Goal: Task Accomplishment & Management: Use online tool/utility

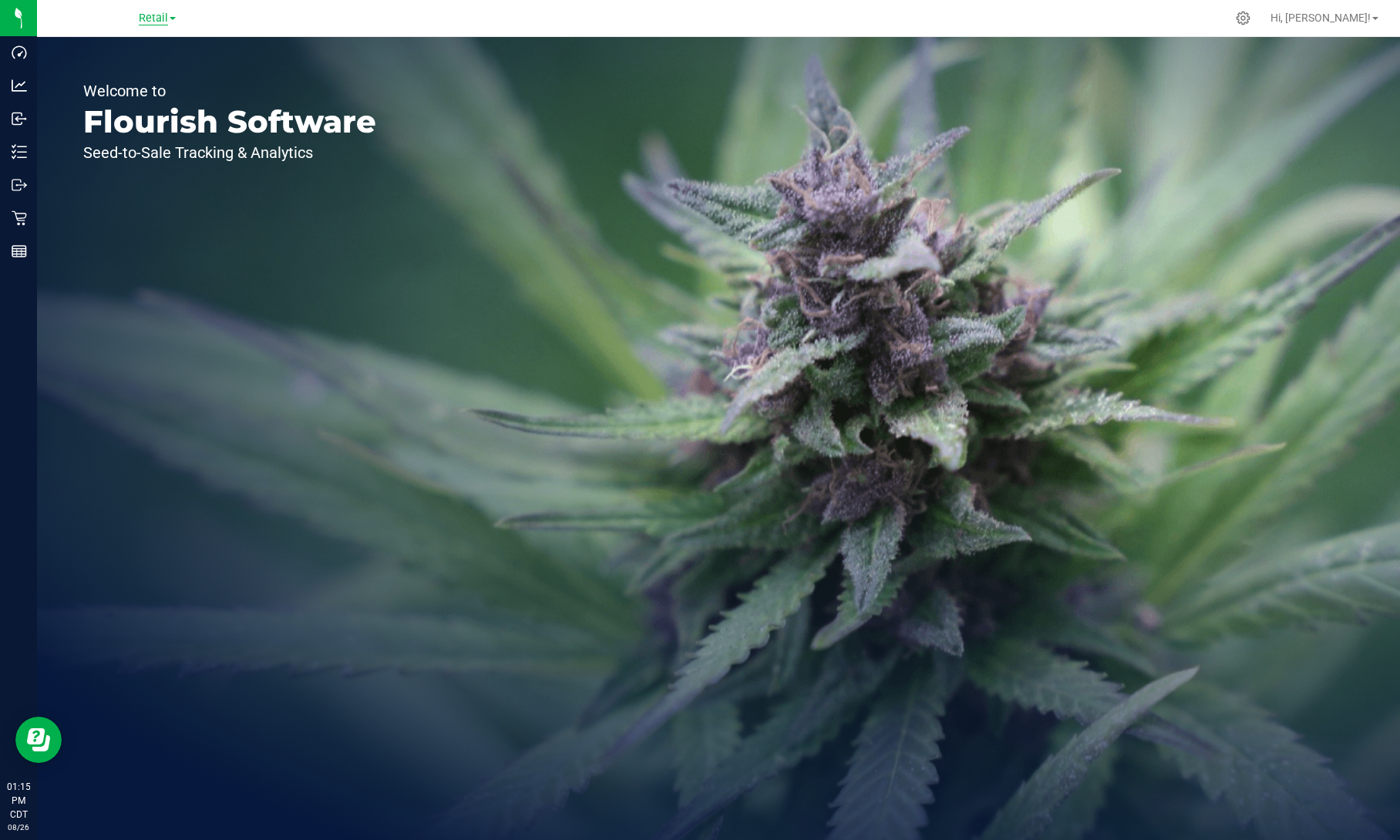
click at [159, 16] on span "Retail" at bounding box center [154, 19] width 29 height 14
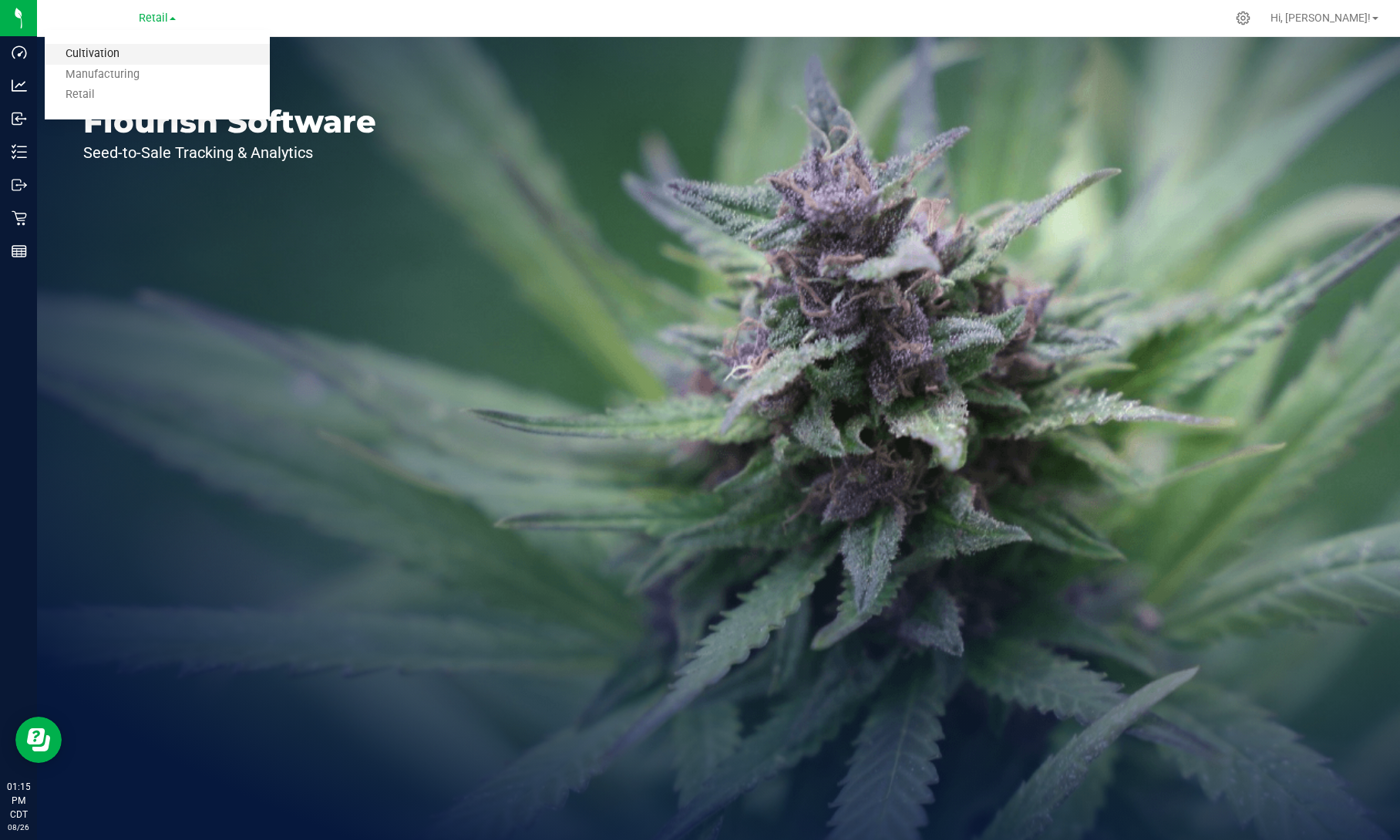
click at [139, 54] on link "Cultivation" at bounding box center [158, 54] width 225 height 21
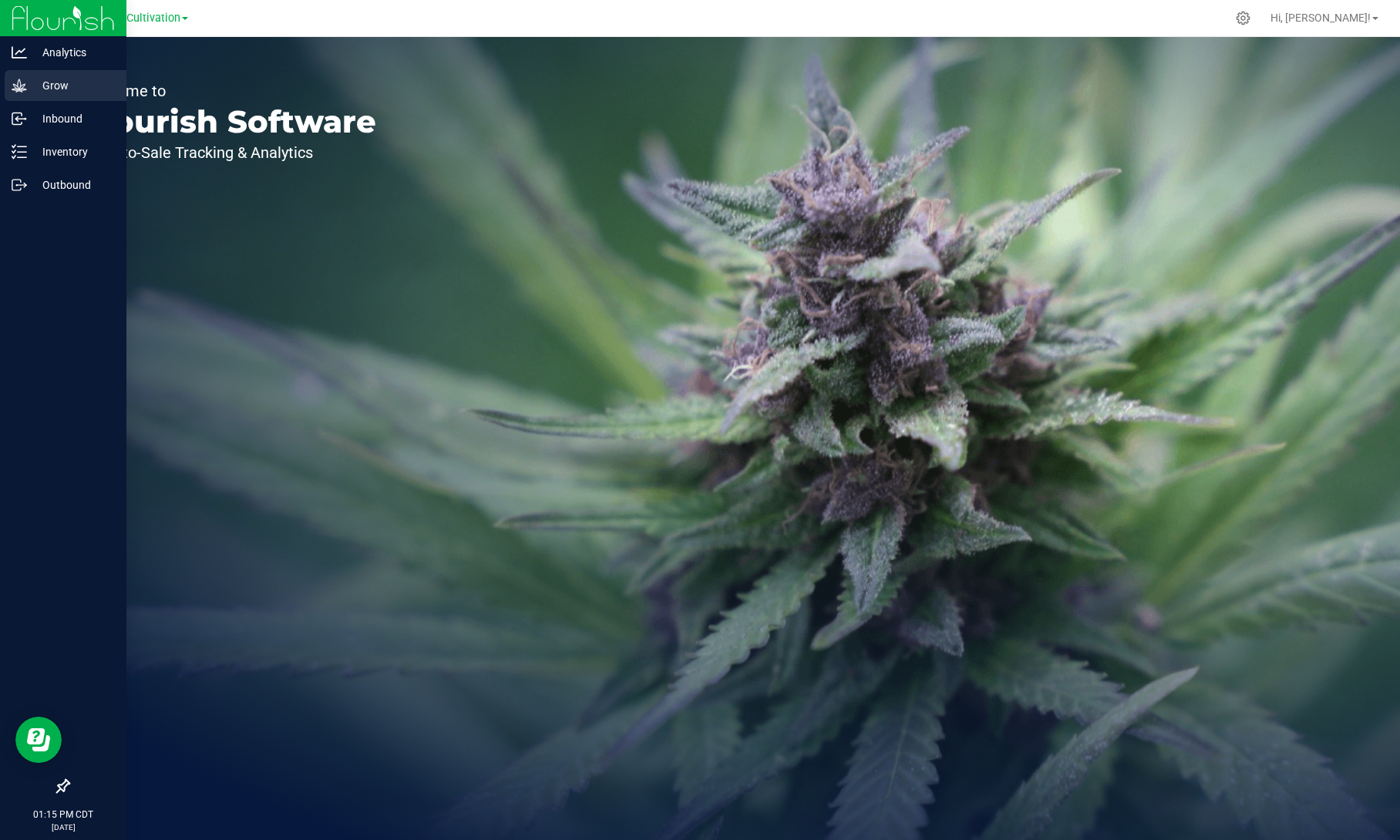
click at [22, 91] on icon at bounding box center [19, 84] width 15 height 13
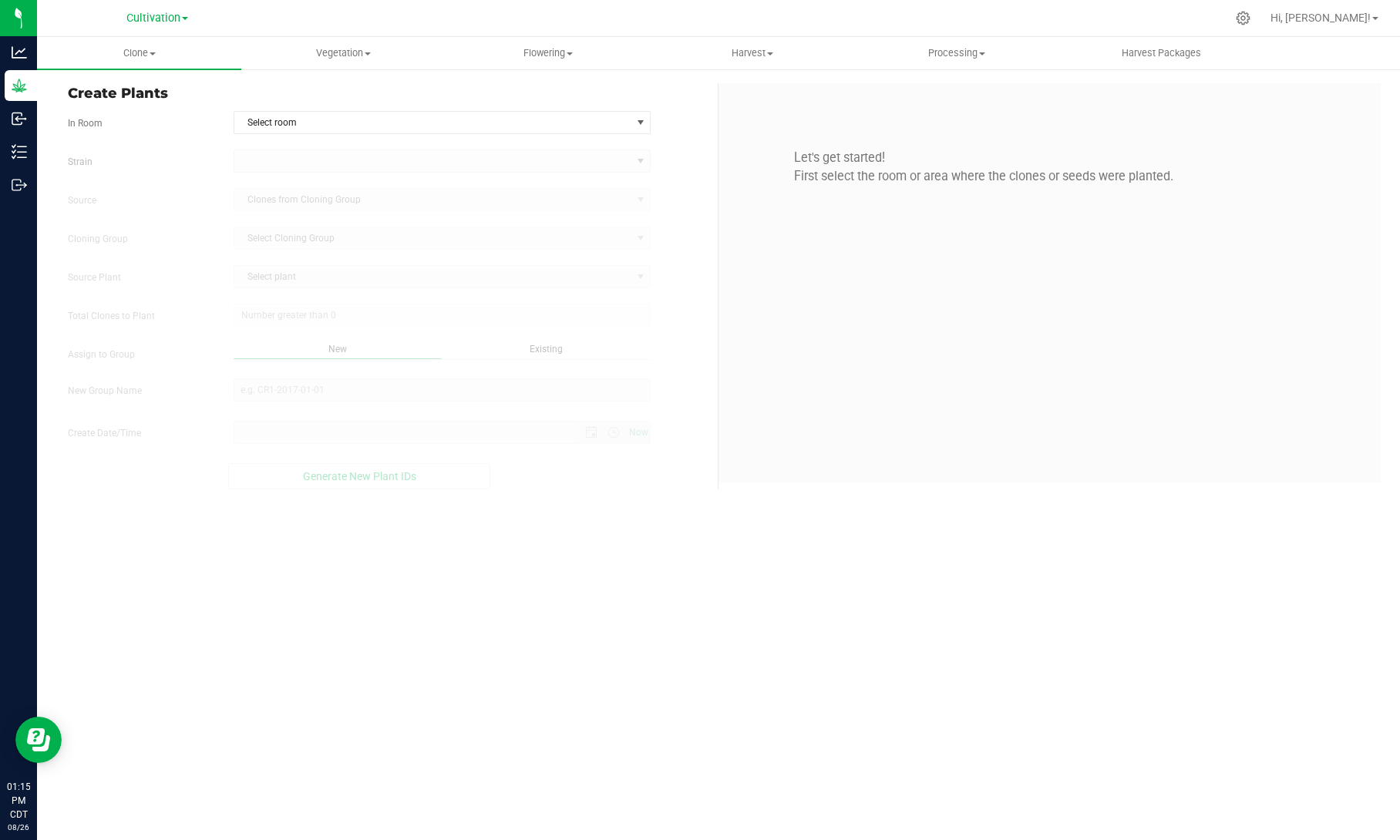
type input "[DATE] 1:15 PM"
click at [365, 54] on span at bounding box center [368, 54] width 6 height 3
click at [326, 124] on span "Mother groups" at bounding box center [299, 129] width 115 height 13
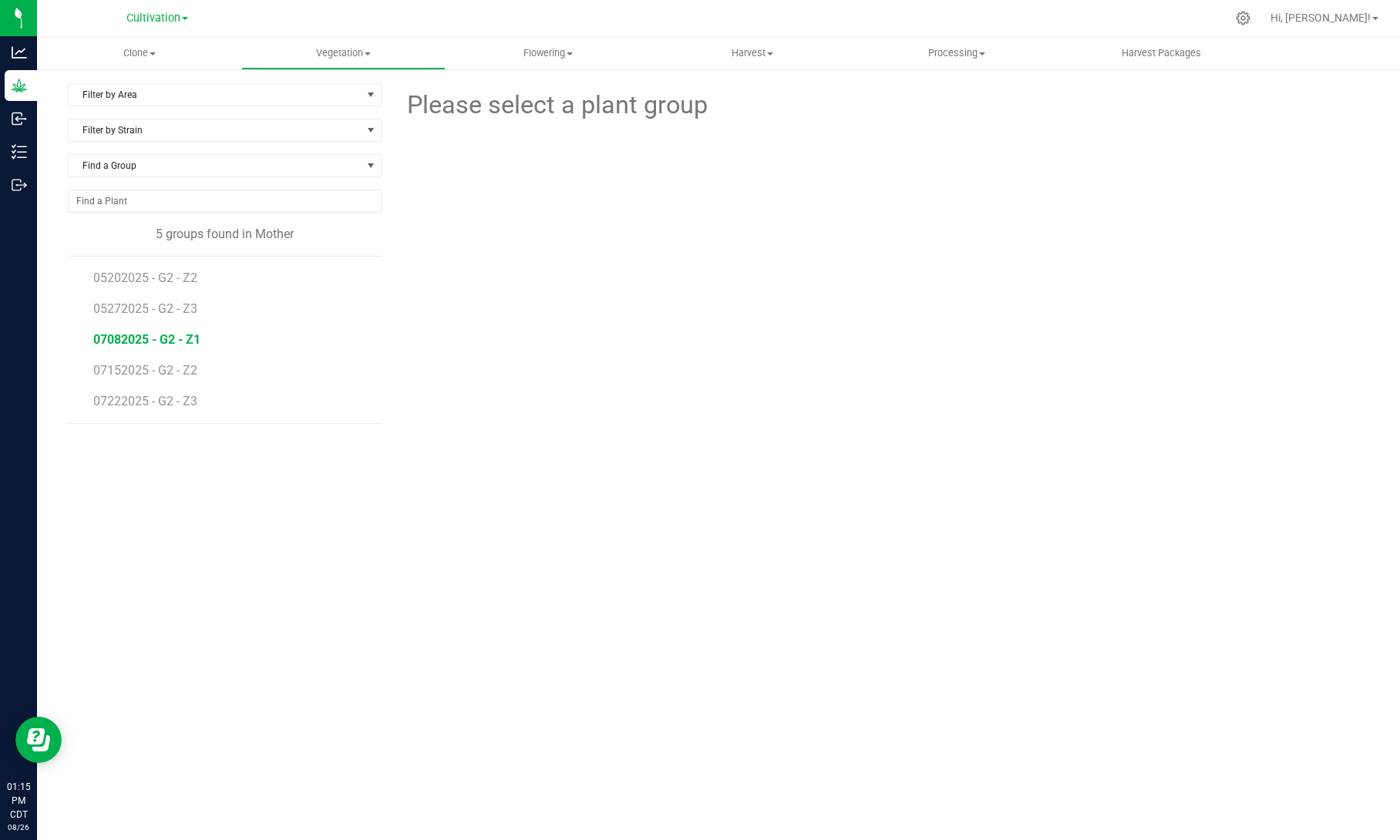
click at [179, 333] on span "07082025 - G2 - Z1" at bounding box center [146, 339] width 107 height 15
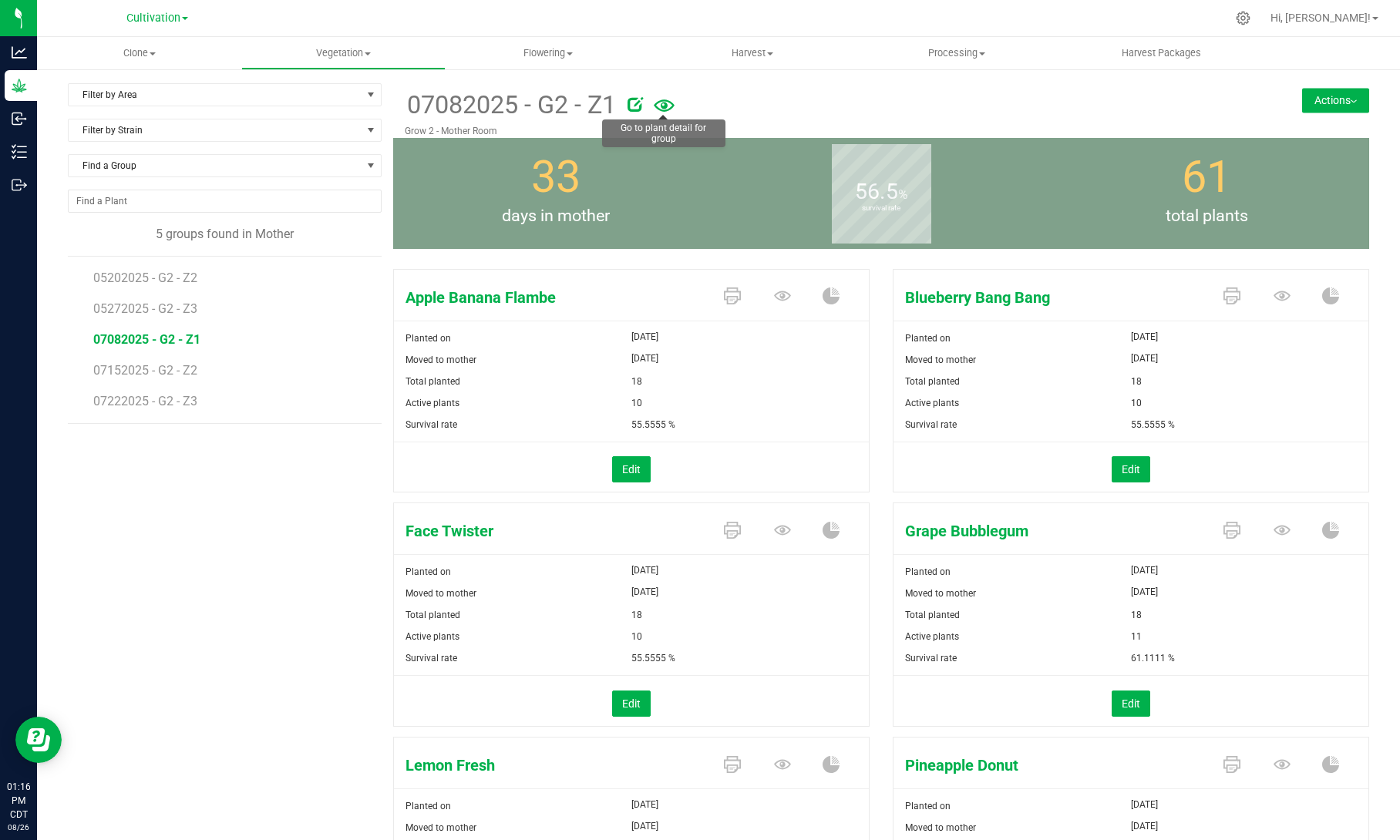
click at [663, 103] on icon at bounding box center [664, 106] width 21 height 13
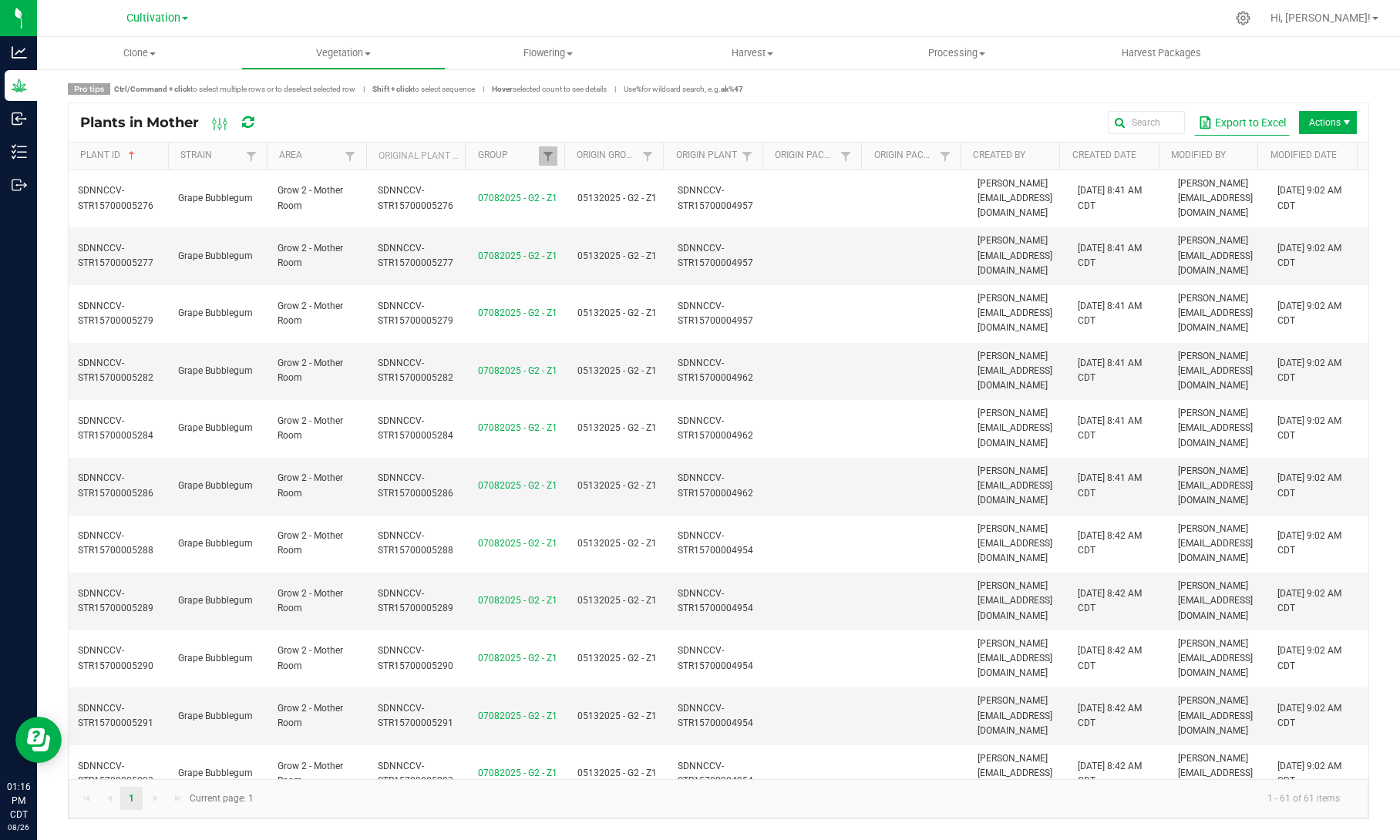
click at [1265, 126] on button "Export to Excel" at bounding box center [1242, 122] width 96 height 26
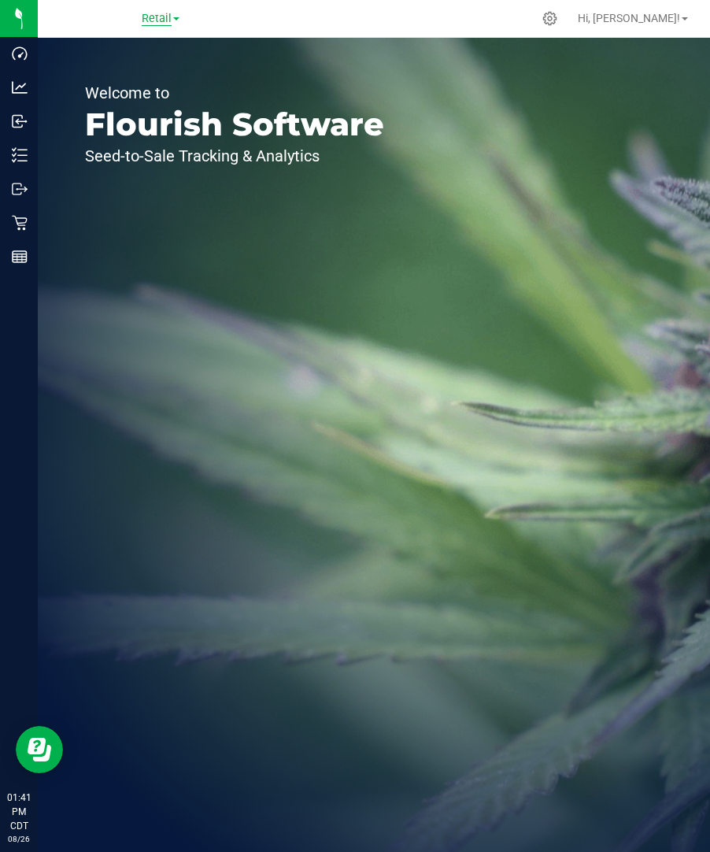
click at [161, 17] on span "Retail" at bounding box center [157, 19] width 30 height 14
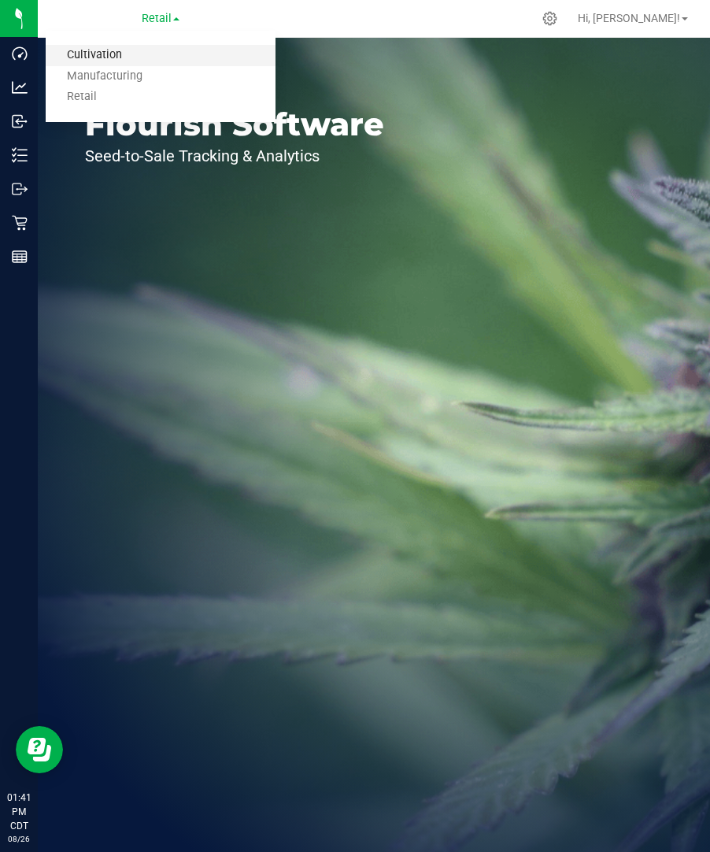
click at [143, 56] on link "Cultivation" at bounding box center [161, 55] width 230 height 21
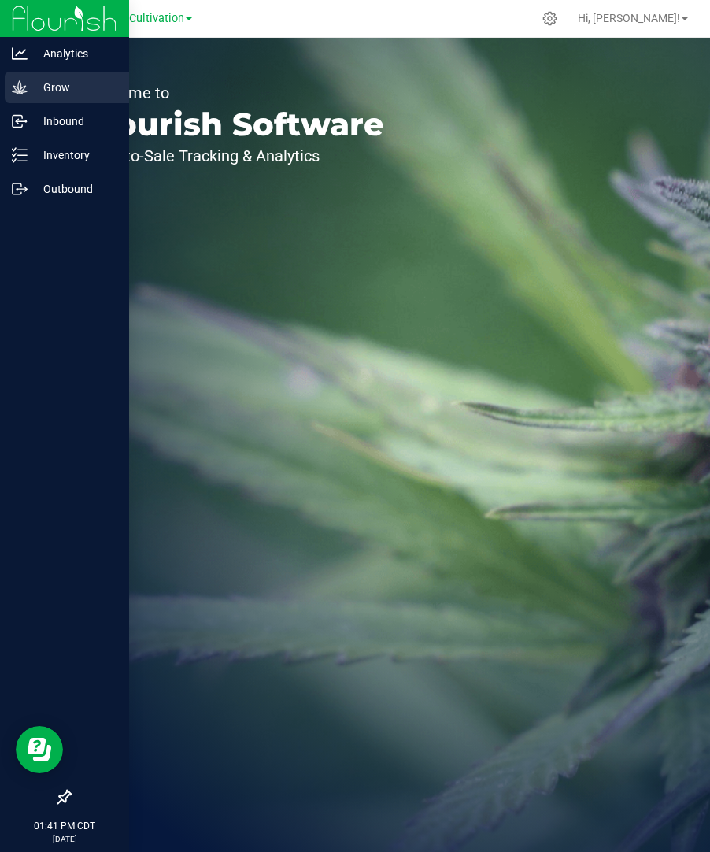
click at [25, 85] on icon at bounding box center [20, 88] width 16 height 16
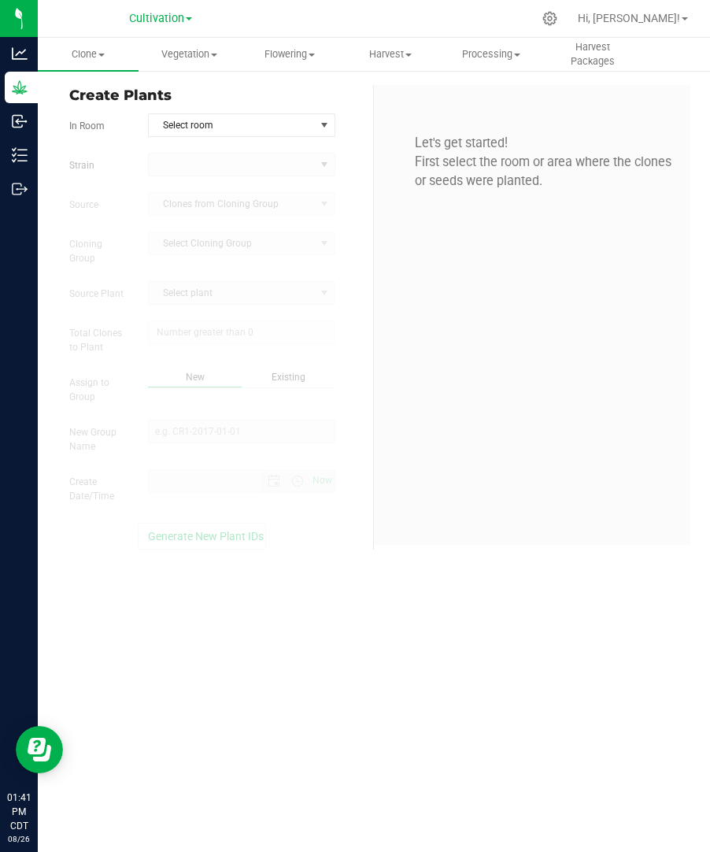
type input "8/26/2025 1:41 PM"
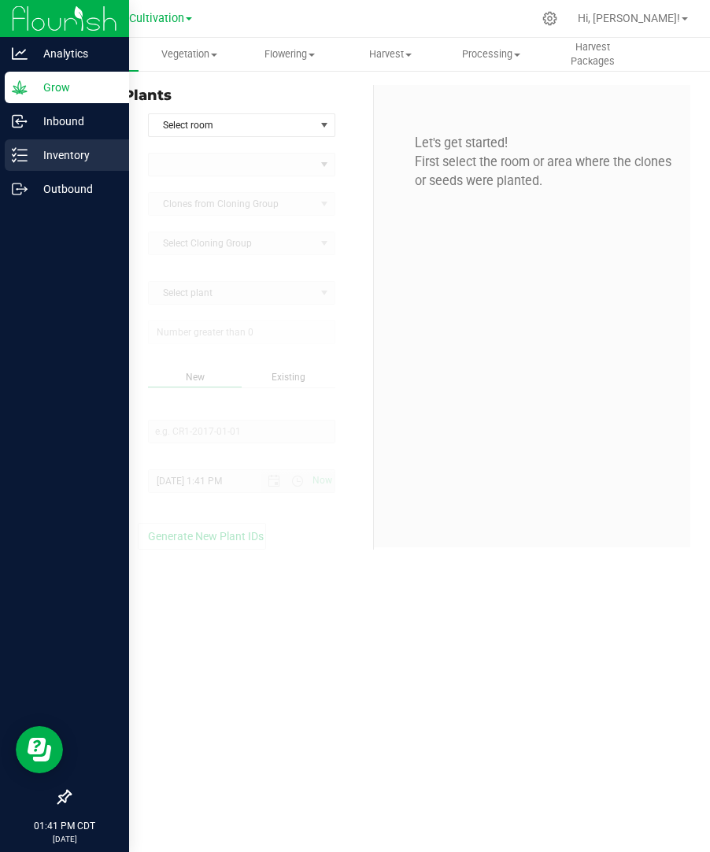
click at [54, 154] on p "Inventory" at bounding box center [75, 155] width 95 height 19
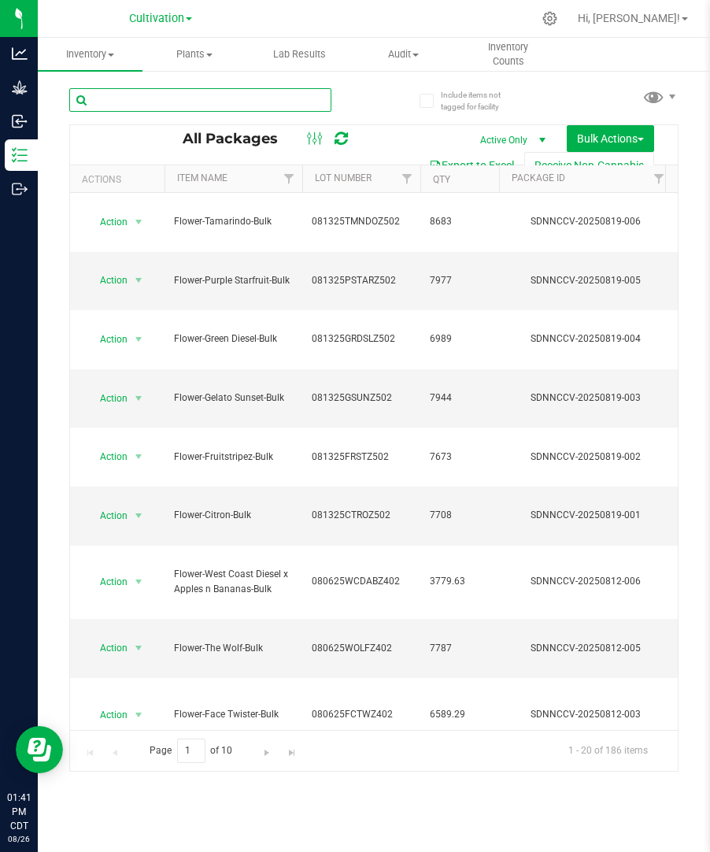
click at [250, 98] on input "text" at bounding box center [200, 100] width 262 height 24
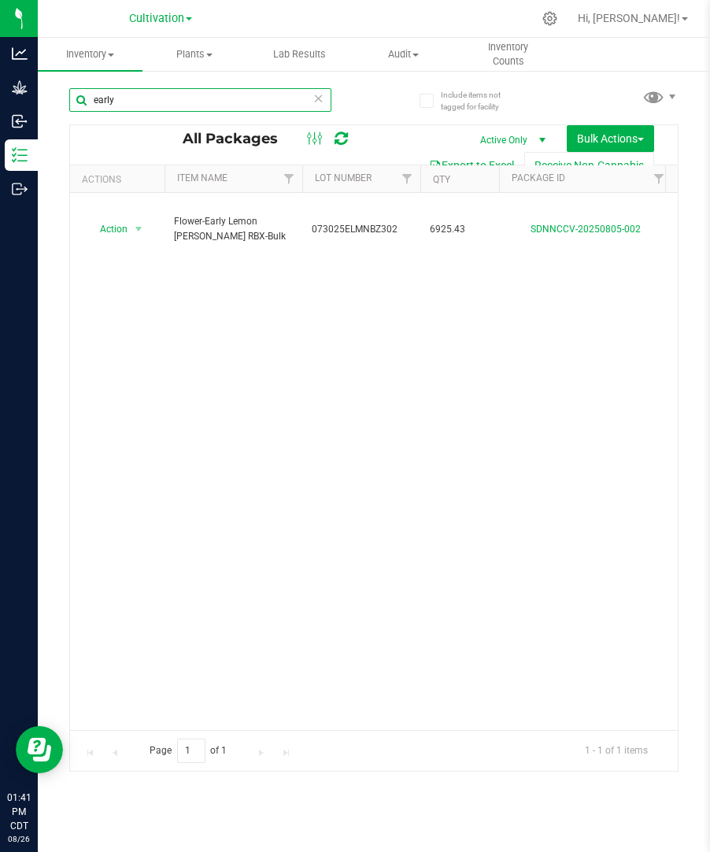
type input "early"
